Goal: Information Seeking & Learning: Learn about a topic

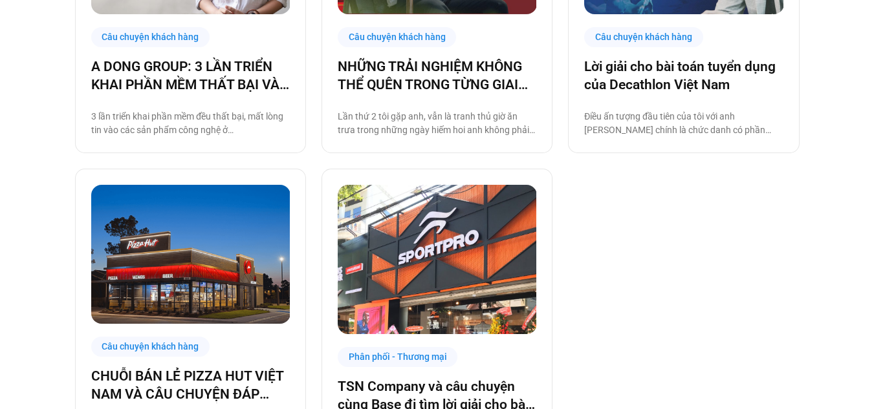
scroll to position [517, 0]
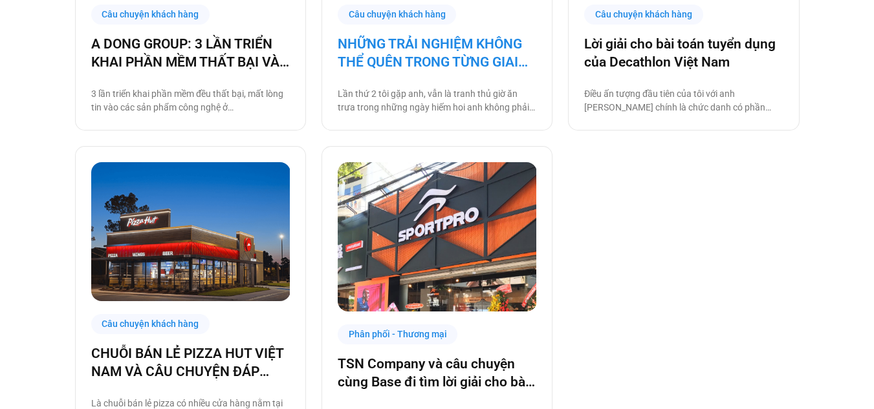
click at [404, 52] on link "NHỮNG TRẢI NGHIỆM KHÔNG THỂ QUÊN TRONG TỪNG GIAI ĐOẠN THĂNG TRẦM CỦA VINMART+" at bounding box center [437, 53] width 199 height 36
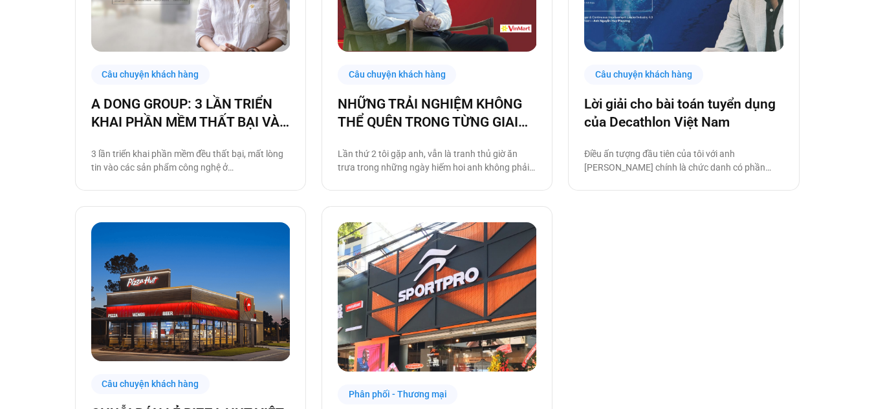
scroll to position [385, 0]
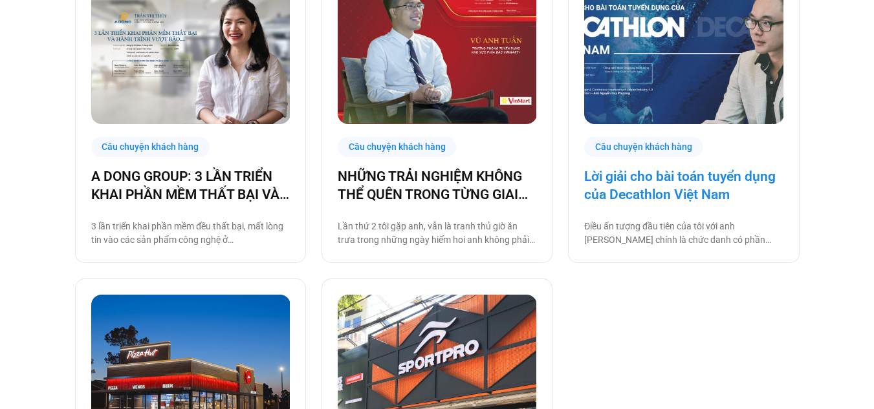
click at [672, 190] on link "Lời giải cho bài toán tuyển dụng của Decathlon Việt Nam" at bounding box center [683, 186] width 199 height 36
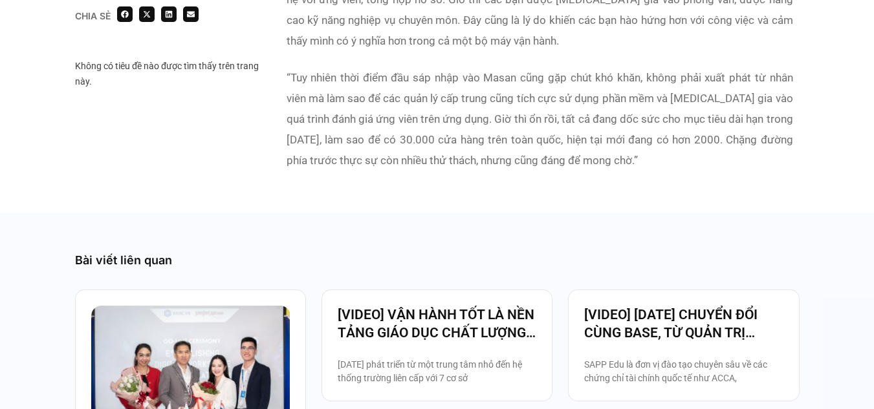
scroll to position [4657, 0]
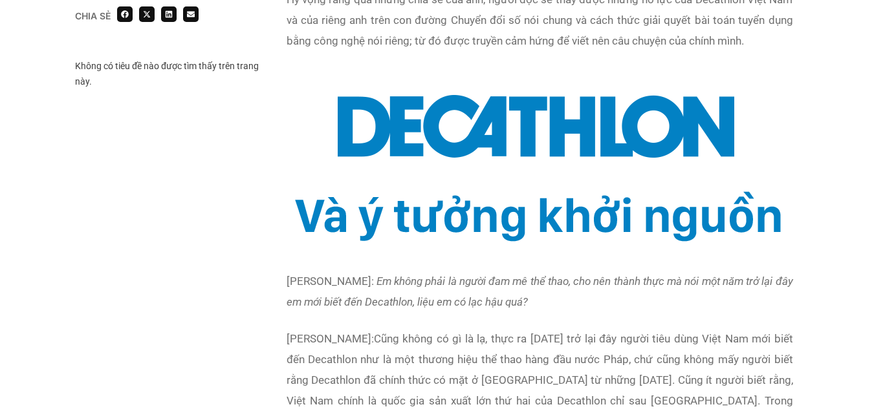
scroll to position [906, 0]
